Goal: Task Accomplishment & Management: Use online tool/utility

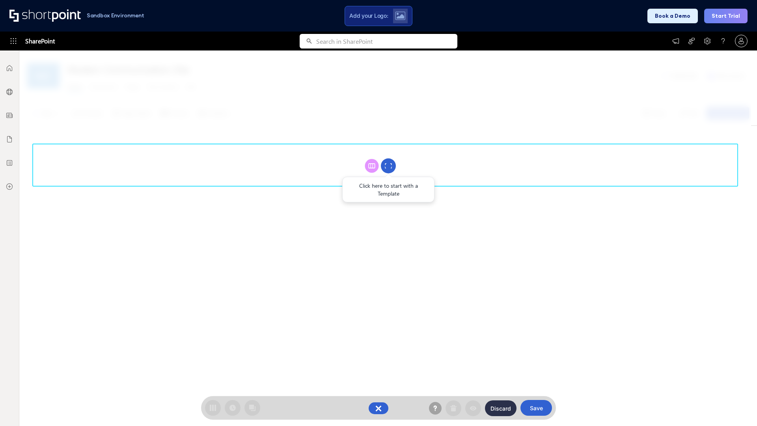
click at [388, 166] on circle at bounding box center [388, 165] width 15 height 15
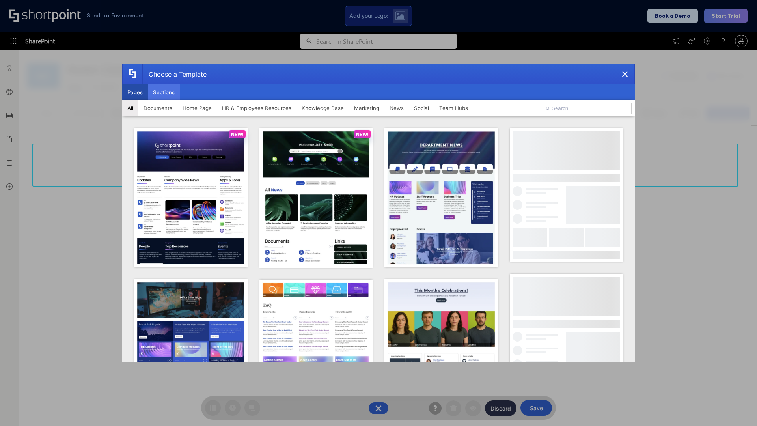
click at [164, 92] on button "Sections" at bounding box center [164, 92] width 32 height 16
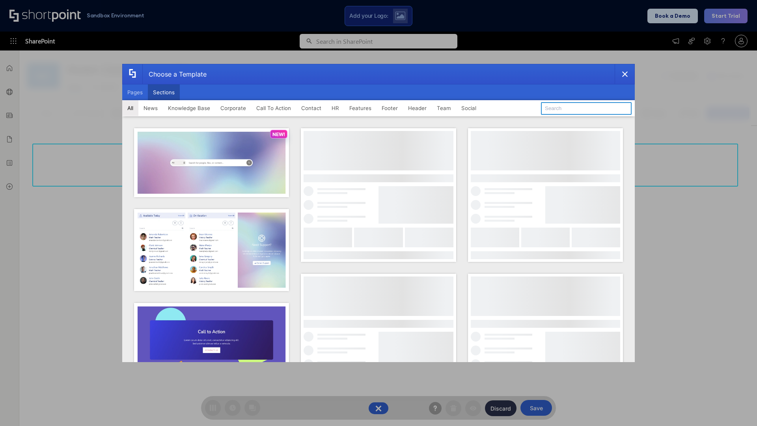
type input "CTA 3"
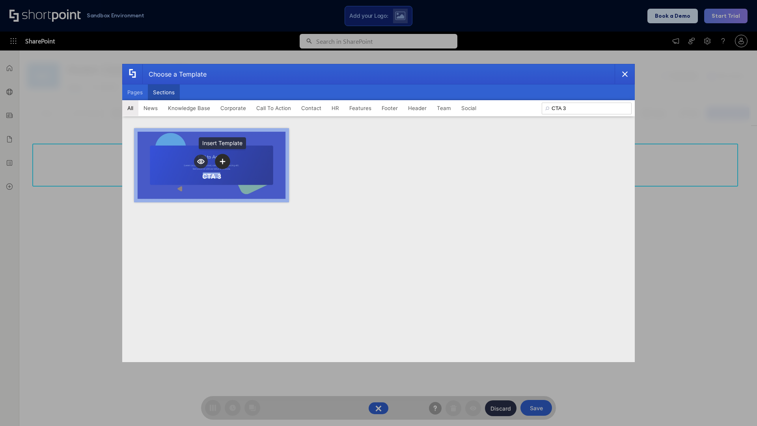
click at [222, 161] on icon "template selector" at bounding box center [222, 161] width 6 height 6
